Goal: Task Accomplishment & Management: Use online tool/utility

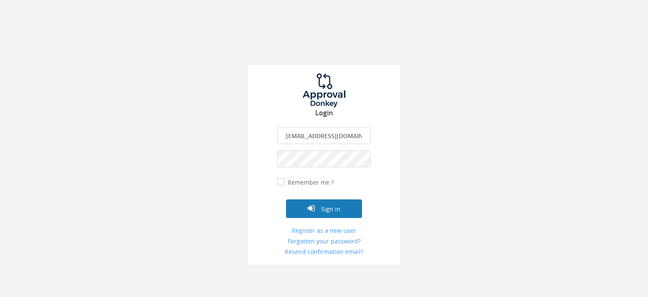
click at [327, 205] on button "Sign in" at bounding box center [324, 208] width 76 height 19
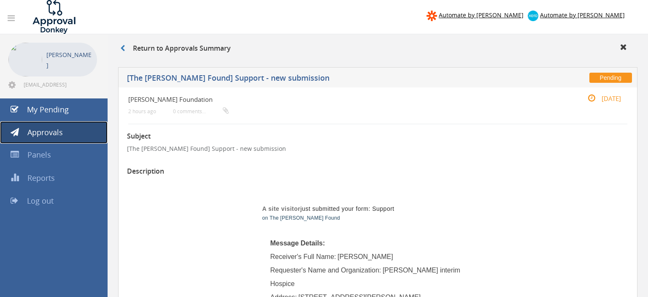
click at [51, 131] on span "Approvals" at bounding box center [44, 132] width 35 height 10
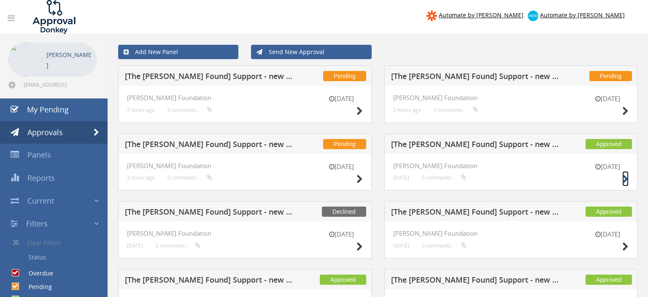
click at [624, 178] on icon at bounding box center [625, 179] width 6 height 9
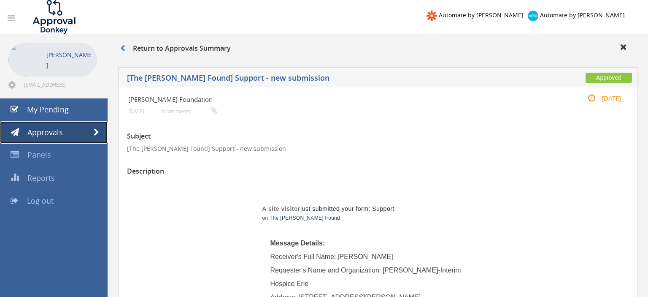
click at [59, 130] on span "Approvals" at bounding box center [44, 132] width 35 height 10
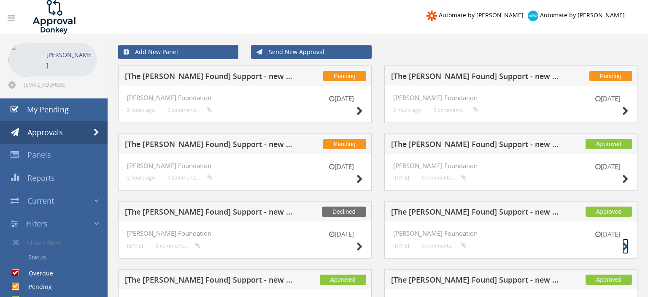
click at [627, 246] on icon at bounding box center [625, 246] width 6 height 9
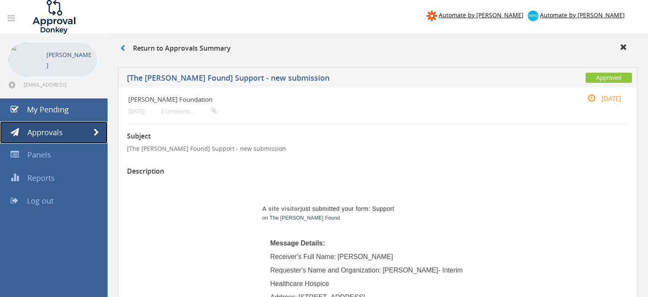
click at [41, 132] on span "Approvals" at bounding box center [44, 132] width 35 height 10
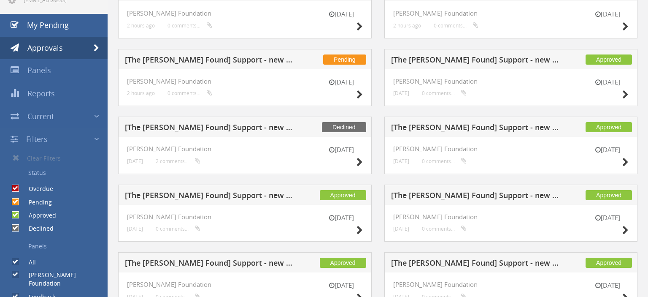
scroll to position [89, 0]
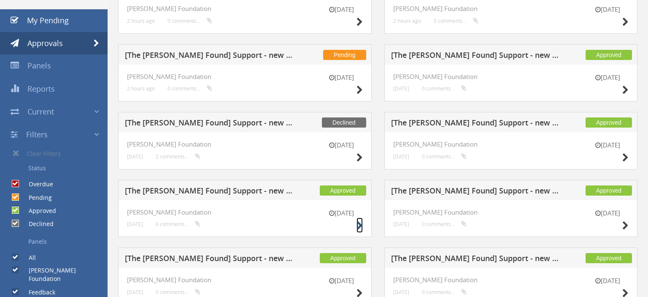
click at [360, 224] on icon at bounding box center [360, 225] width 6 height 9
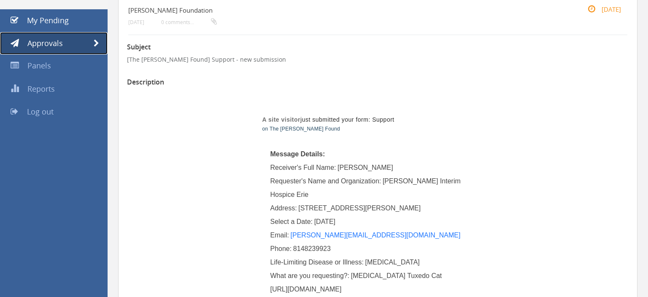
click at [52, 46] on span "Approvals" at bounding box center [44, 43] width 35 height 10
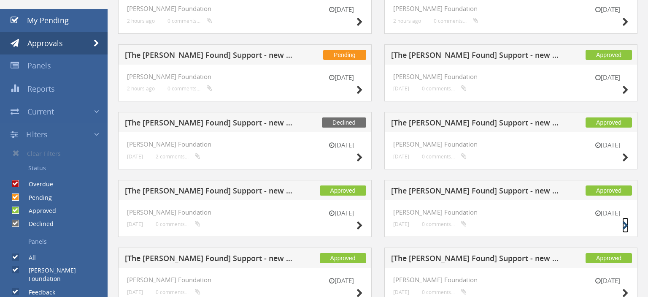
click at [626, 222] on icon at bounding box center [625, 225] width 6 height 9
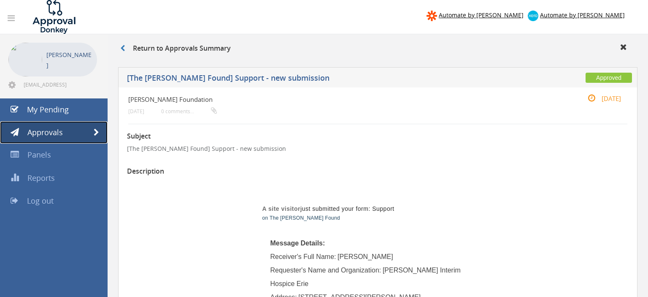
click at [57, 130] on span "Approvals" at bounding box center [44, 132] width 35 height 10
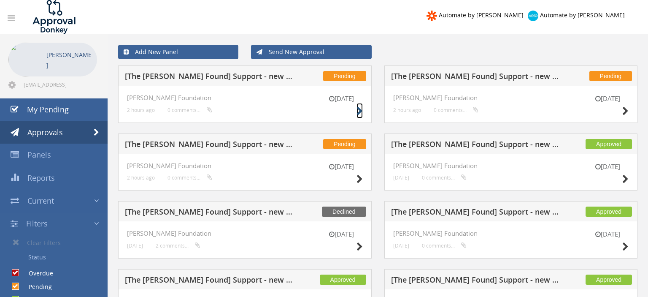
click at [360, 110] on icon at bounding box center [360, 111] width 6 height 9
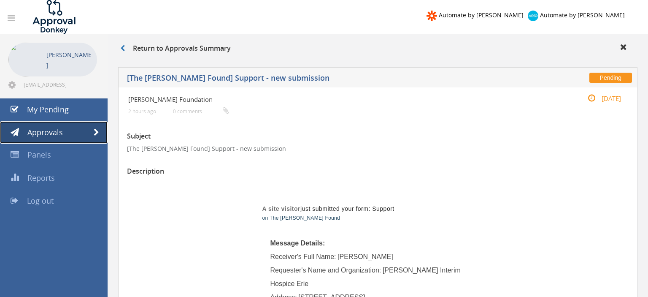
click at [54, 131] on span "Approvals" at bounding box center [44, 132] width 35 height 10
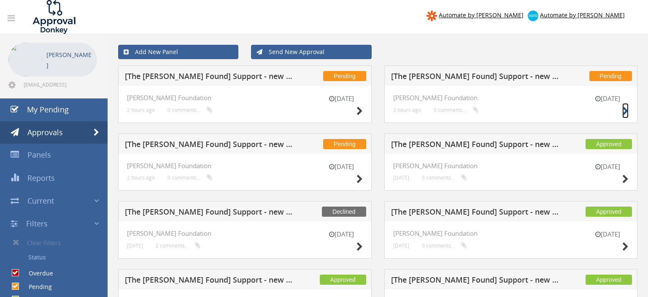
click at [627, 108] on icon at bounding box center [625, 111] width 6 height 9
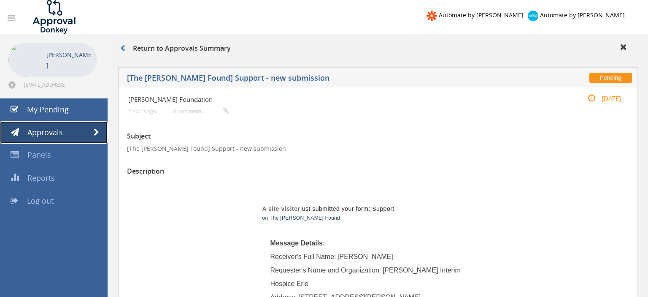
click at [97, 130] on span at bounding box center [96, 133] width 5 height 8
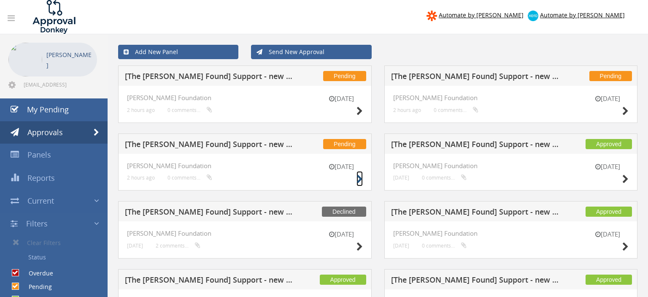
click at [359, 178] on icon at bounding box center [360, 179] width 6 height 9
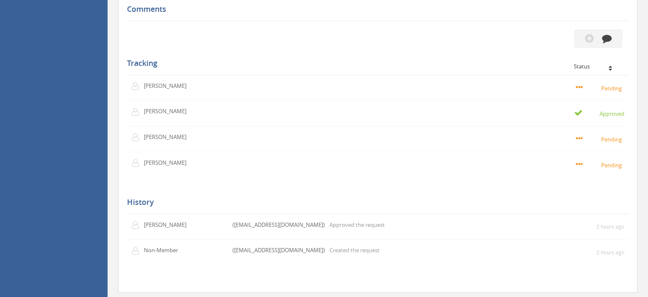
scroll to position [757, 0]
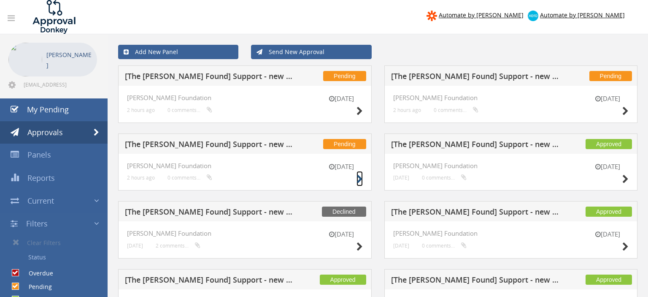
click at [358, 178] on icon at bounding box center [360, 179] width 6 height 9
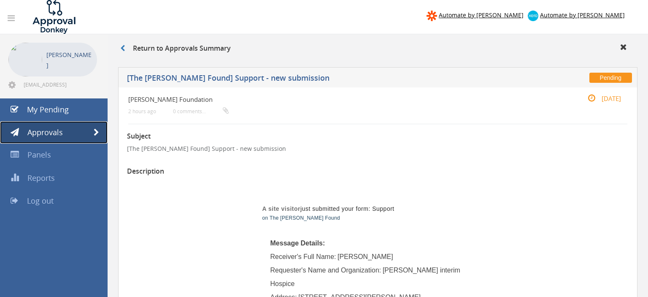
click at [57, 131] on span "Approvals" at bounding box center [44, 132] width 35 height 10
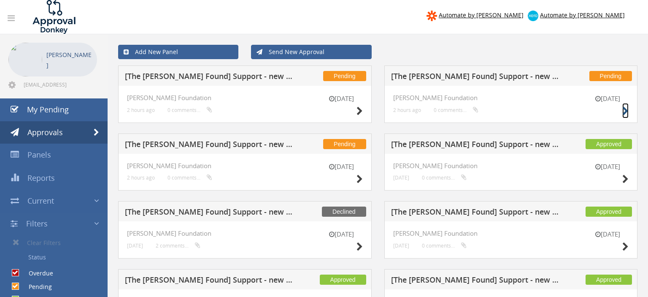
click at [627, 110] on icon at bounding box center [625, 111] width 6 height 9
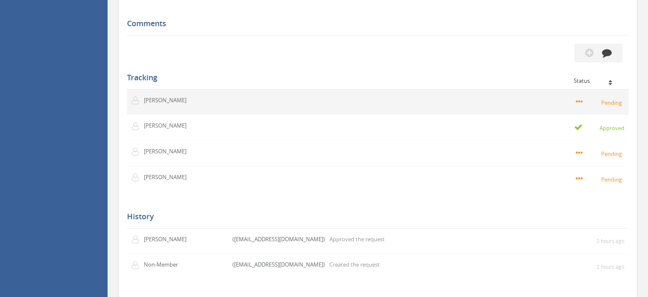
scroll to position [668, 0]
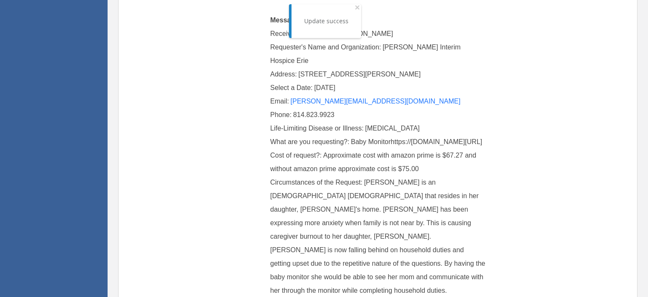
scroll to position [0, 0]
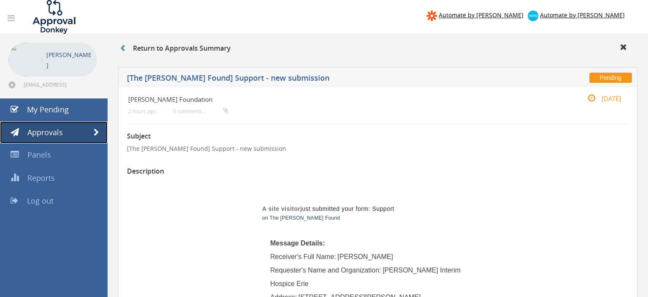
click at [38, 131] on span "Approvals" at bounding box center [44, 132] width 35 height 10
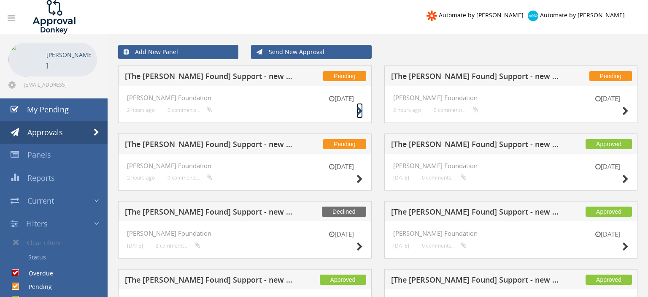
click at [359, 111] on icon at bounding box center [360, 111] width 6 height 9
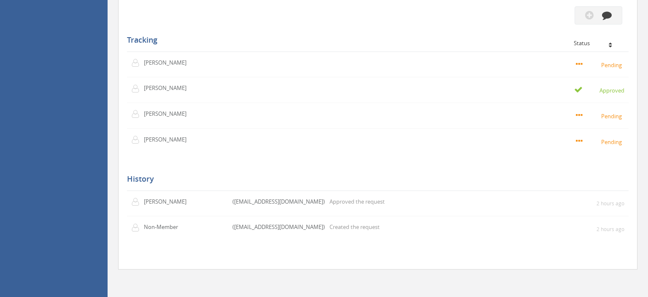
scroll to position [713, 0]
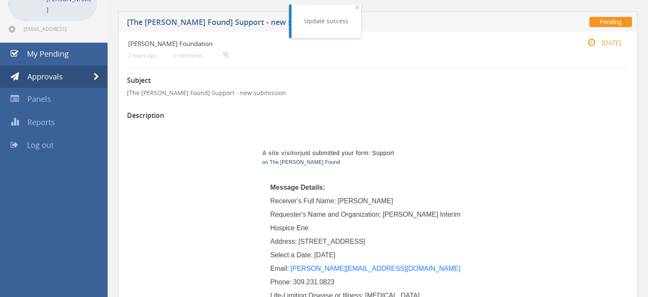
scroll to position [0, 0]
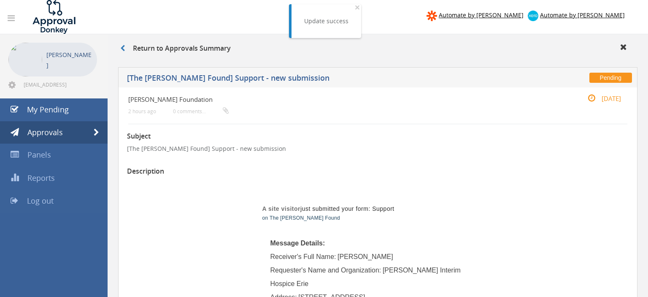
click at [43, 202] on span "Log out" at bounding box center [40, 200] width 27 height 10
